Goal: Transaction & Acquisition: Purchase product/service

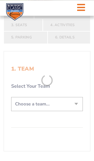
scroll to position [96, 0]
click at [73, 101] on form "Kentucky Kentucky Travel Package Ohio State Ohio State Travel Package North Car…" at bounding box center [47, 65] width 94 height 305
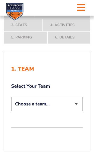
click at [79, 103] on select "Choose a team... Kentucky Wildcats Ohio State Buckeyes North Carolina Tar Heels…" at bounding box center [46, 104] width 71 height 14
select select "12956"
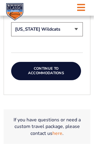
scroll to position [206, 0]
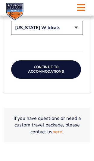
click at [55, 66] on button "Continue To Accommodations" at bounding box center [46, 69] width 70 height 18
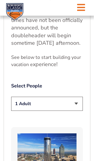
scroll to position [467, 0]
click at [76, 97] on select "1 Adult 2 Adults 3 Adults 4 Adults 2 Adults + 1 Child 2 Adults + 2 Children 2 A…" at bounding box center [46, 104] width 71 height 14
select select "2 Adults + 3 Children"
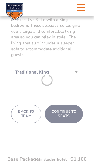
scroll to position [1195, 0]
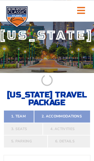
scroll to position [26, 0]
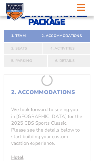
scroll to position [0, 0]
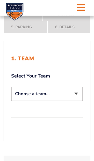
click at [71, 90] on select "Choose a team... Kentucky Wildcats Ohio State Buckeyes North Carolina Tar Heels…" at bounding box center [46, 94] width 71 height 14
select select "12956"
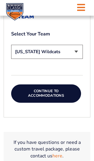
click at [35, 91] on button "Continue To Accommodations" at bounding box center [46, 93] width 70 height 18
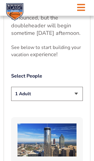
scroll to position [480, 0]
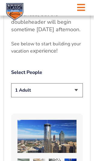
click at [78, 83] on select "1 Adult 2 Adults 3 Adults 4 Adults 2 Adults + 1 Child 2 Adults + 2 Children 2 A…" at bounding box center [46, 90] width 71 height 14
select select "2 Adults + 3 Children"
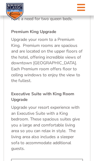
scroll to position [1102, 0]
select select "Traditional with 2 Queen Beds Upgrade"
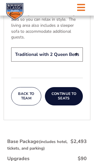
scroll to position [1213, 0]
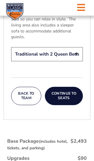
click at [65, 87] on button "Continue To Seats" at bounding box center [64, 96] width 38 height 18
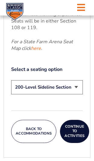
scroll to position [360, 0]
click at [75, 80] on select "200-Level Sideline Section 100-Level Corner Seat Upgrade (+$120 per person) 100…" at bounding box center [46, 87] width 71 height 14
select select "100-Level Corner Seat Upgrade"
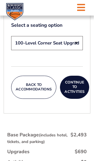
scroll to position [404, 0]
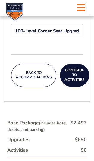
click at [78, 64] on button "Continue To Activities" at bounding box center [74, 75] width 29 height 23
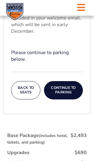
scroll to position [323, 0]
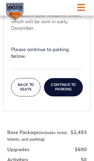
click at [57, 83] on button "Continue To Parking" at bounding box center [63, 87] width 39 height 18
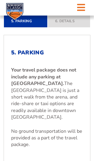
scroll to position [146, 0]
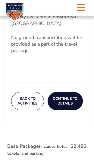
click at [62, 92] on button "Continue To Details" at bounding box center [64, 101] width 35 height 18
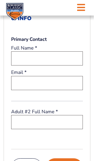
scroll to position [180, 0]
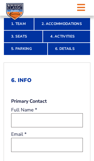
click at [23, 119] on input "text" at bounding box center [46, 120] width 71 height 14
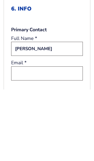
click at [50, 138] on input "email" at bounding box center [46, 145] width 71 height 14
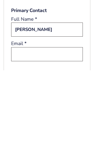
click at [58, 113] on input "Jonathan" at bounding box center [46, 120] width 71 height 14
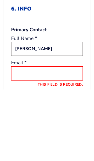
type input "[PERSON_NAME]"
click at [47, 138] on input "This field is required." at bounding box center [46, 145] width 71 height 14
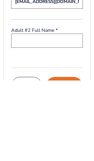
scroll to position [186, 0]
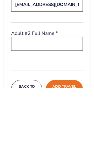
type input "[EMAIL_ADDRESS][DOMAIN_NAME]"
click at [46, 109] on input "text" at bounding box center [46, 116] width 71 height 14
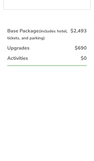
scroll to position [271, 0]
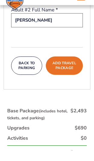
type input "[PERSON_NAME]"
click at [59, 67] on button "Add Travel Package" at bounding box center [64, 76] width 37 height 18
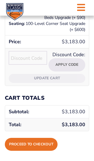
scroll to position [189, 0]
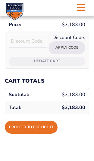
click at [25, 128] on link "Proceed to checkout" at bounding box center [31, 127] width 53 height 13
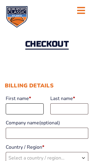
click at [16, 107] on input "First name *" at bounding box center [25, 108] width 38 height 11
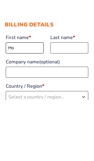
type input "H"
type input "Jonathan"
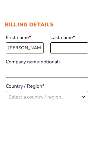
click at [66, 103] on input "Last name *" at bounding box center [69, 108] width 38 height 11
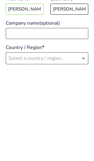
type input "Osborne"
click at [85, 147] on b "Country / Region" at bounding box center [83, 149] width 5 height 5
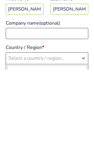
scroll to position [100, 0]
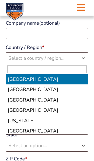
click at [36, 69] on input "text" at bounding box center [46, 68] width 79 height 7
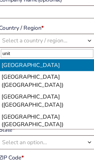
type input "unite"
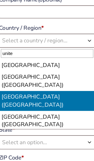
select select "US"
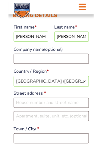
scroll to position [112, 0]
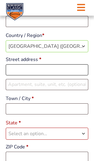
click at [45, 68] on input "Street address *" at bounding box center [47, 69] width 82 height 11
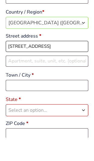
type input "[STREET_ADDRESS]"
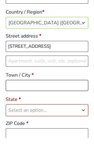
click at [51, 103] on input "Town / City *" at bounding box center [47, 108] width 82 height 11
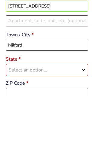
type input "Milford"
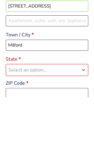
click at [84, 131] on b "State" at bounding box center [83, 133] width 5 height 5
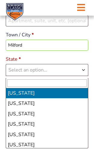
click at [39, 79] on input "text" at bounding box center [46, 82] width 79 height 7
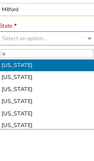
type input "oh"
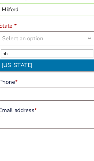
select select "OH"
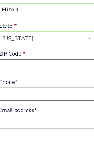
scroll to position [212, 0]
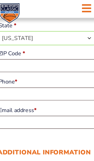
click at [37, 72] on label "Phone *" at bounding box center [47, 71] width 82 height 10
click at [37, 75] on input "Phone *" at bounding box center [47, 80] width 82 height 11
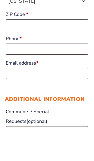
click at [34, 51] on input "ZIP Code *" at bounding box center [47, 56] width 82 height 11
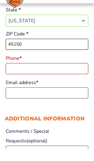
type input "45150"
click at [47, 75] on input "Phone *" at bounding box center [47, 80] width 82 height 11
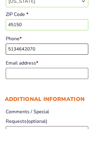
type input "5134642070"
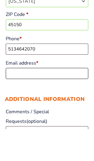
click at [54, 100] on input "Email address *" at bounding box center [47, 105] width 82 height 11
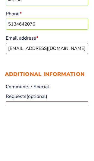
type input "[EMAIL_ADDRESS][DOMAIN_NAME]"
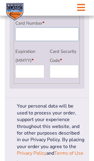
scroll to position [568, 0]
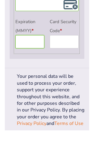
click at [65, 48] on label "Card Security Code *" at bounding box center [63, 57] width 28 height 18
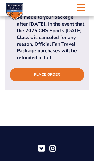
scroll to position [811, 0]
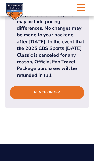
click at [67, 99] on button "Place order" at bounding box center [47, 92] width 75 height 13
